Goal: Task Accomplishment & Management: Manage account settings

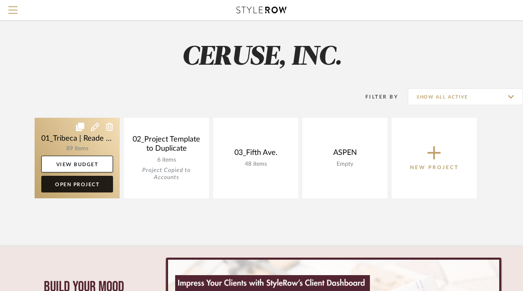
click at [70, 184] on link "Open Project" at bounding box center [77, 184] width 72 height 17
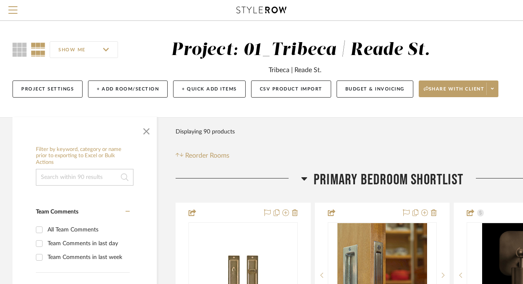
click at [66, 178] on input at bounding box center [85, 177] width 98 height 17
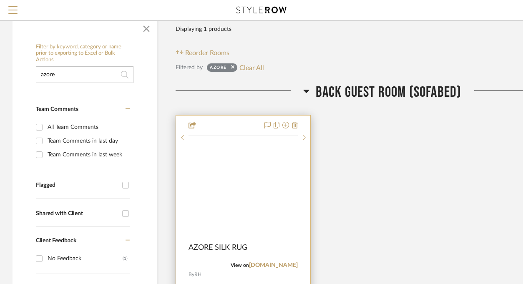
scroll to position [110, 0]
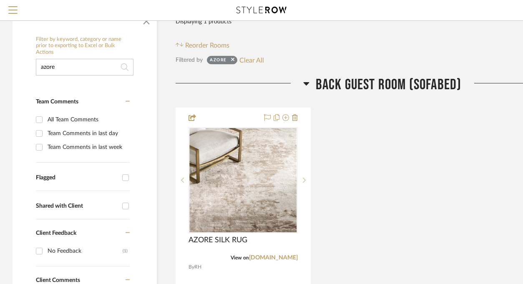
click at [76, 70] on input "azore" at bounding box center [85, 67] width 98 height 17
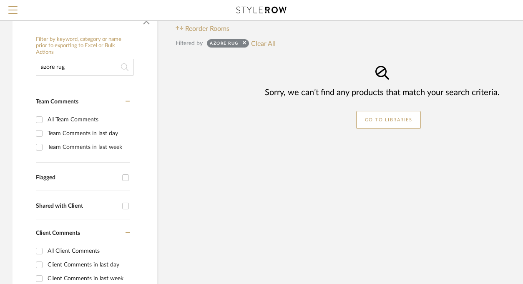
click at [47, 67] on input "azore rug" at bounding box center [85, 67] width 98 height 17
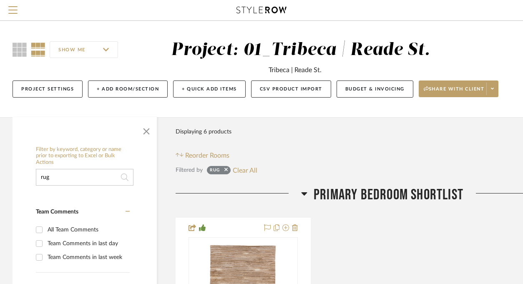
click at [50, 177] on input "rug" at bounding box center [85, 177] width 98 height 17
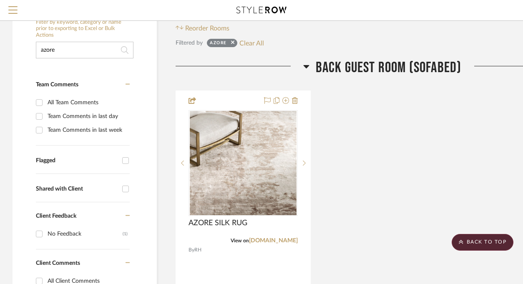
scroll to position [102, 0]
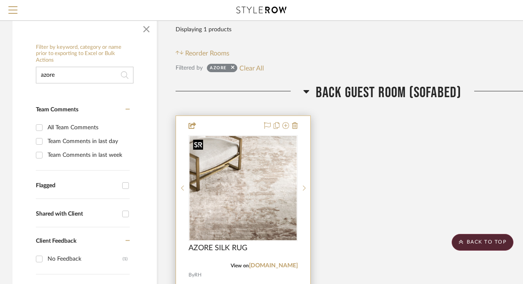
type input "azore"
click at [0, 0] on img at bounding box center [0, 0] width 0 height 0
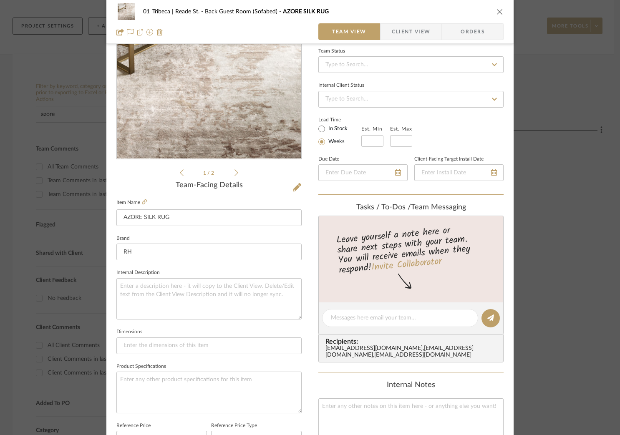
scroll to position [141, 0]
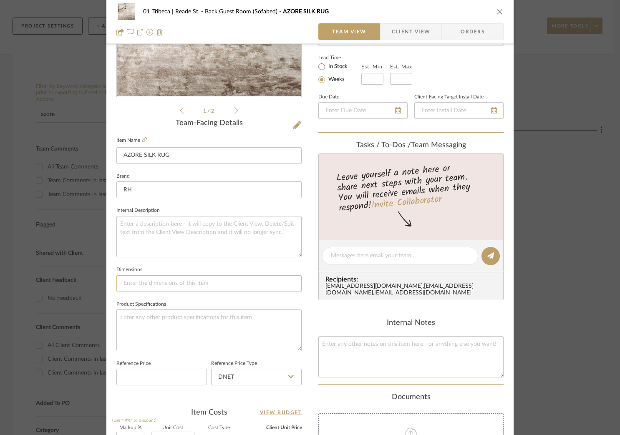
click at [151, 285] on input at bounding box center [208, 283] width 185 height 17
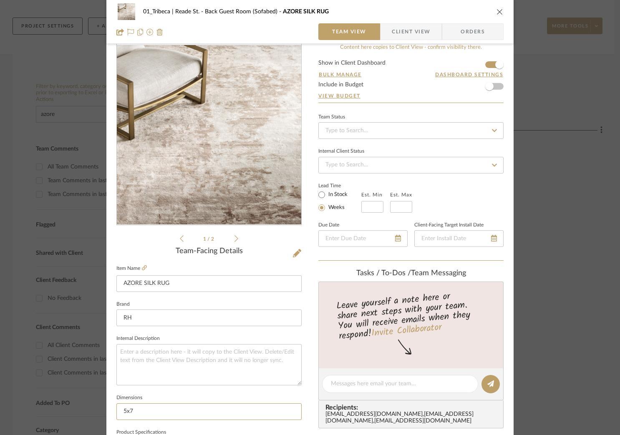
scroll to position [0, 0]
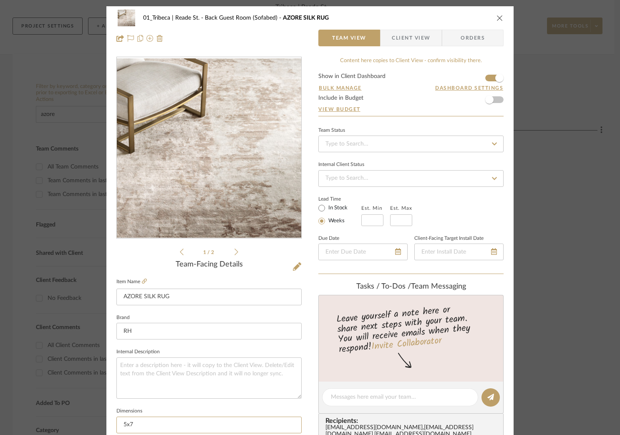
type input "5x7"
click at [411, 11] on div "01_Tribeca | Reade St. Back Guest Room (Sofabed) AZORE SILK RUG" at bounding box center [309, 18] width 387 height 17
click at [497, 17] on icon "close" at bounding box center [500, 18] width 7 height 7
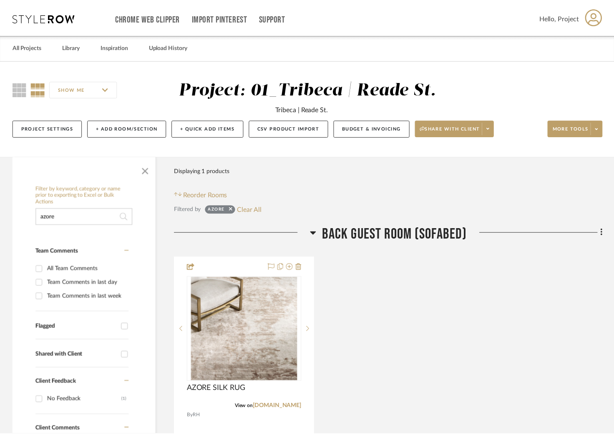
scroll to position [102, 0]
